Goal: Task Accomplishment & Management: Complete application form

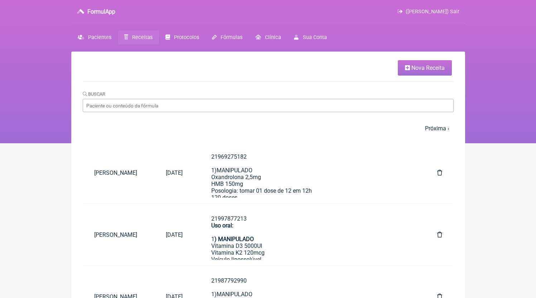
click at [407, 73] on link "Nova Receita" at bounding box center [425, 67] width 54 height 15
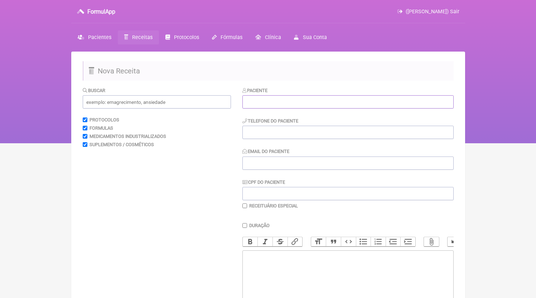
click at [265, 96] on input "text" at bounding box center [348, 101] width 211 height 13
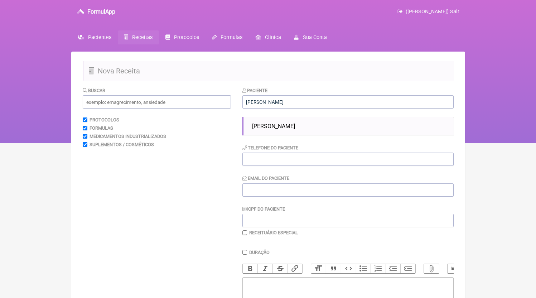
click at [285, 127] on span "[PERSON_NAME]" at bounding box center [273, 126] width 43 height 7
type input "[PERSON_NAME]"
type input "21967692511"
type input "[EMAIL_ADDRESS][DOMAIN_NAME]"
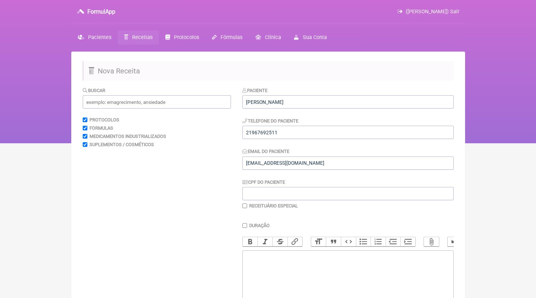
click at [285, 140] on div "Paciente [PERSON_NAME] OTTO Telefone do Paciente 21967692511 Email do Paciente …" at bounding box center [348, 148] width 211 height 122
click at [286, 131] on input "21967692511" at bounding box center [348, 132] width 211 height 13
click at [287, 291] on trix-editor at bounding box center [348, 293] width 211 height 86
paste trix-editor "<div>21967692511</div>"
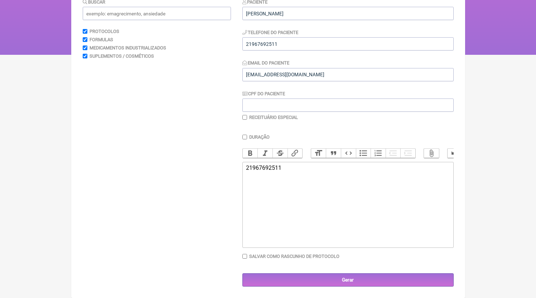
paste trix-editor "<div>21967692511<br><br>2)MANIPULADO<br>Epigalatocatequina 300mg<br>Ioimbina 7,…"
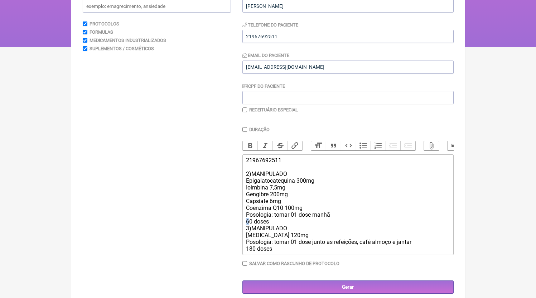
drag, startPoint x: 250, startPoint y: 230, endPoint x: 243, endPoint y: 231, distance: 8.0
click at [243, 231] on trix-editor "21967692511 2)MANIPULADO Epigalatocatequina 300mg Ioimbina 7,5mg Gengibre 200mg…" at bounding box center [348, 204] width 211 height 101
click at [307, 231] on div "21967692511 2)MANIPULADO Epigalatocatequina 300mg Ioimbina 7,5mg Gengibre 200mg…" at bounding box center [347, 204] width 203 height 95
type trix-editor "<div>21967692511<br><br>2)MANIPULADO<br>Epigalatocatequina 300mg<br>Ioimbina 7,…"
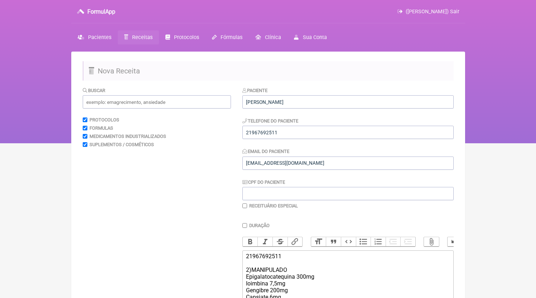
scroll to position [117, 0]
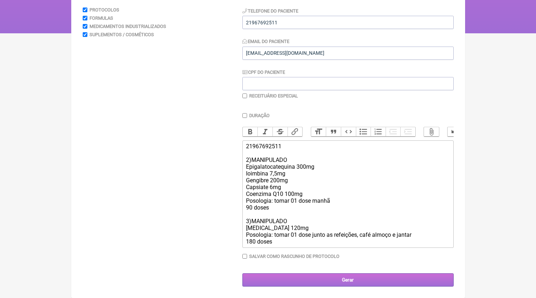
click at [354, 280] on input "Gerar" at bounding box center [348, 279] width 211 height 13
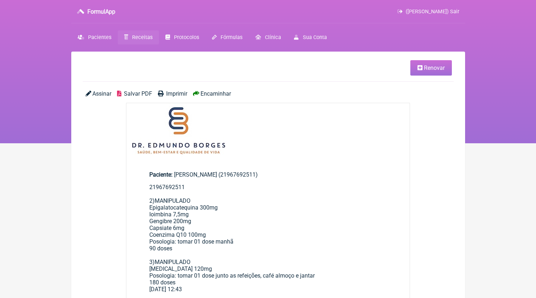
click at [139, 92] on span "Salvar PDF" at bounding box center [138, 93] width 28 height 7
click at [147, 38] on span "Receitas" at bounding box center [142, 37] width 20 height 6
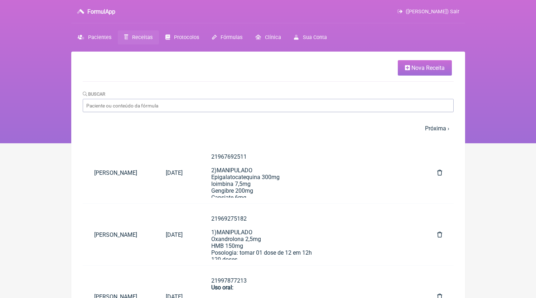
click at [425, 66] on span "Nova Receita" at bounding box center [428, 67] width 33 height 7
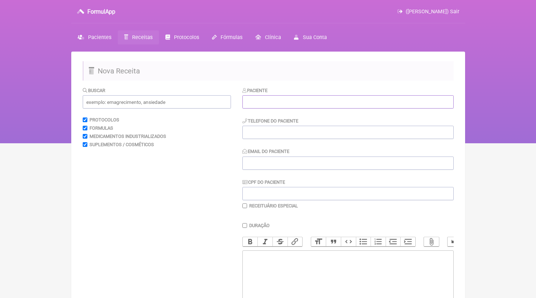
click at [256, 102] on input "text" at bounding box center [348, 101] width 211 height 13
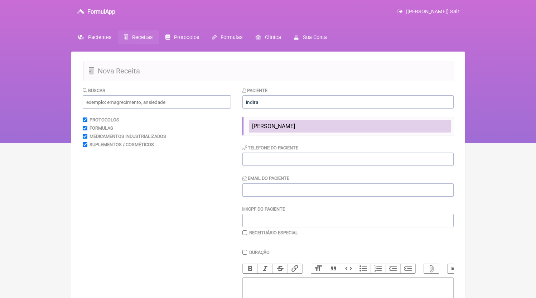
click at [282, 124] on span "Indira Bhai Bhawan" at bounding box center [273, 126] width 43 height 7
type input "Indira Bhai Bhawan"
type input "61981006606"
type input "[EMAIL_ADDRESS][DOMAIN_NAME]"
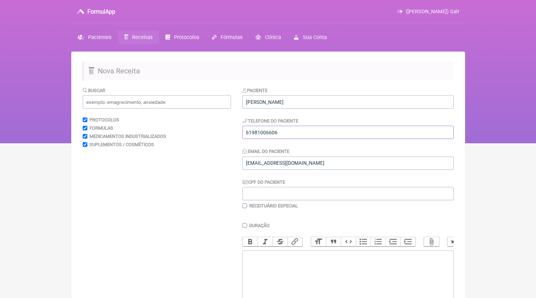
click at [302, 128] on input "61981006606" at bounding box center [348, 132] width 211 height 13
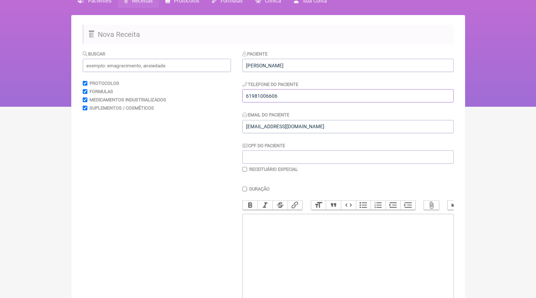
scroll to position [68, 0]
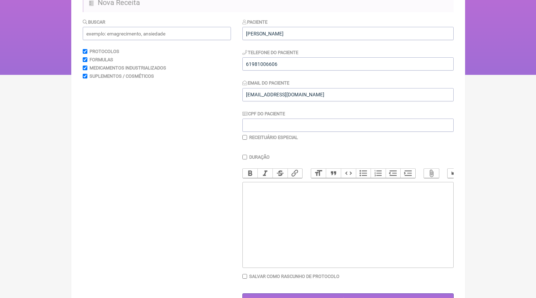
click at [304, 204] on trix-editor at bounding box center [348, 225] width 211 height 86
paste trix-editor "<div>61981006606</div>"
paste trix-editor "<div>61981006606<br><br>2)MANIPULADO<br>Vitamina D3 10.000UI<br>Vitamina K2 120…"
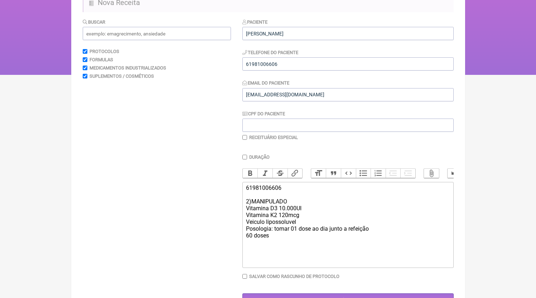
click at [283, 218] on div "61981006606 2)MANIPULADO Vitamina D3 10.000UI Vitamina K2 120mcg Veiculo liposs…" at bounding box center [347, 211] width 203 height 54
drag, startPoint x: 309, startPoint y: 224, endPoint x: 215, endPoint y: 224, distance: 94.6
click at [215, 224] on form "Buscar Protocolos Formulas Medicamentos Industrializados Suplementos / Cosmétic…" at bounding box center [268, 162] width 371 height 289
drag, startPoint x: 313, startPoint y: 230, endPoint x: 390, endPoint y: 230, distance: 76.3
click at [390, 230] on div "61981006606 2)MANIPULADO Vitamina D3 50.000UI Veiculo lipossoluvel Posologia: t…" at bounding box center [347, 208] width 203 height 48
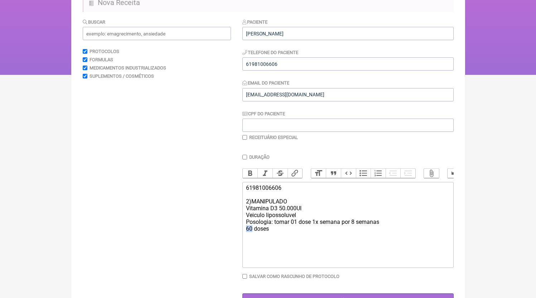
drag, startPoint x: 252, startPoint y: 237, endPoint x: 243, endPoint y: 238, distance: 9.3
click at [243, 238] on trix-editor "61981006606 2)MANIPULADO Vitamina D3 50.000UI Veiculo lipossoluvel Posologia: t…" at bounding box center [348, 225] width 211 height 86
click at [242, 205] on form "Buscar Protocolos Formulas Medicamentos Industrializados Suplementos / Cosmétic…" at bounding box center [268, 162] width 371 height 289
drag, startPoint x: 247, startPoint y: 209, endPoint x: 242, endPoint y: 208, distance: 4.8
click at [243, 208] on form "Buscar Protocolos Formulas Medicamentos Industrializados Suplementos / Cosmétic…" at bounding box center [268, 162] width 371 height 289
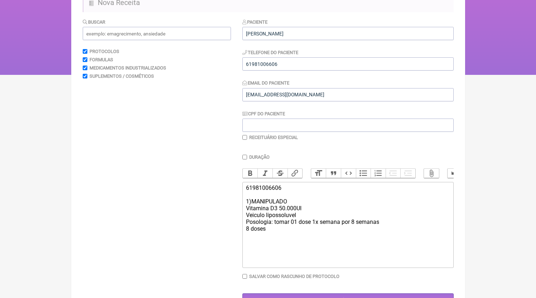
type trix-editor "<div>61981006606<br><br>1)MANIPULADO<br>Vitamina D3 50.000UI<br>Veiculo liposso…"
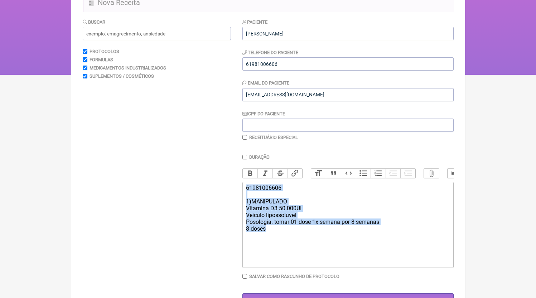
drag, startPoint x: 211, startPoint y: 176, endPoint x: 198, endPoint y: 165, distance: 16.5
click at [198, 165] on form "Buscar Protocolos Formulas Medicamentos Industrializados Suplementos / Cosmétic…" at bounding box center [268, 162] width 371 height 289
copy div "61981006606 1)MANIPULADO Vitamina D3 50.000UI Veiculo lipossoluvel Posologia: t…"
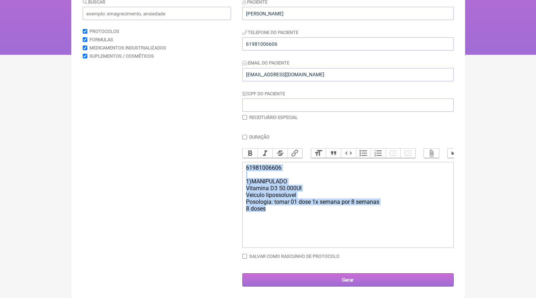
click at [321, 281] on input "Gerar" at bounding box center [348, 279] width 211 height 13
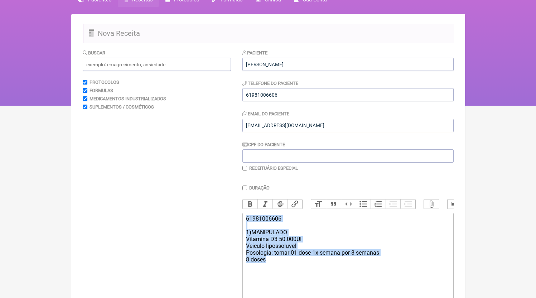
scroll to position [1, 0]
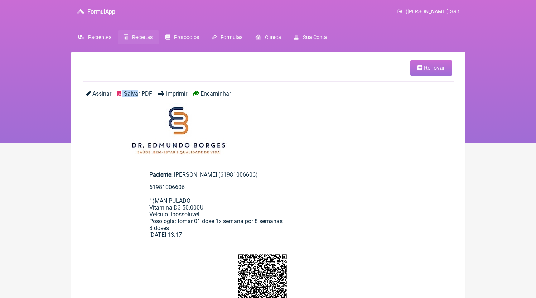
drag, startPoint x: 0, startPoint y: 0, endPoint x: 139, endPoint y: 90, distance: 165.7
click at [139, 90] on main "Renovar Assinar Salvar PDF Imprimir Encaminhar Paciente: [PERSON_NAME] (6198100…" at bounding box center [268, 278] width 394 height 452
click at [139, 91] on span "Salvar PDF" at bounding box center [138, 93] width 28 height 7
click at [140, 39] on span "Receitas" at bounding box center [142, 37] width 20 height 6
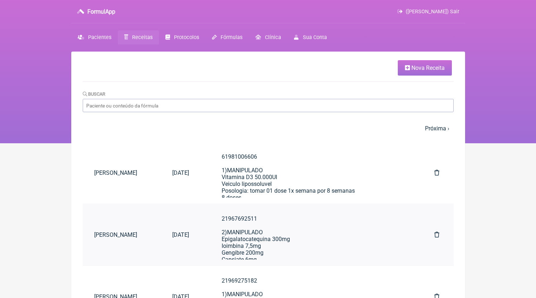
click at [289, 250] on div "21967692511 2)MANIPULADO Epigalatocatequina 300mg Ioimbina 7,5mg Gengibre 200mg…" at bounding box center [314, 266] width 184 height 102
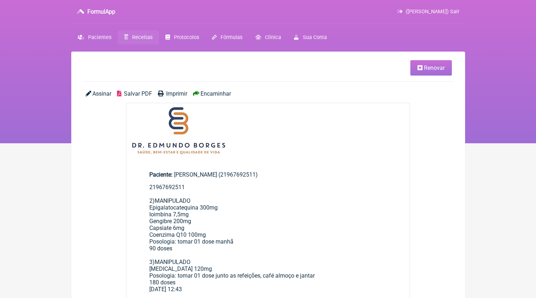
click at [124, 92] on link "Salvar PDF" at bounding box center [134, 93] width 35 height 7
click at [131, 40] on link "Receitas" at bounding box center [138, 37] width 41 height 14
